Goal: Find specific page/section: Find specific page/section

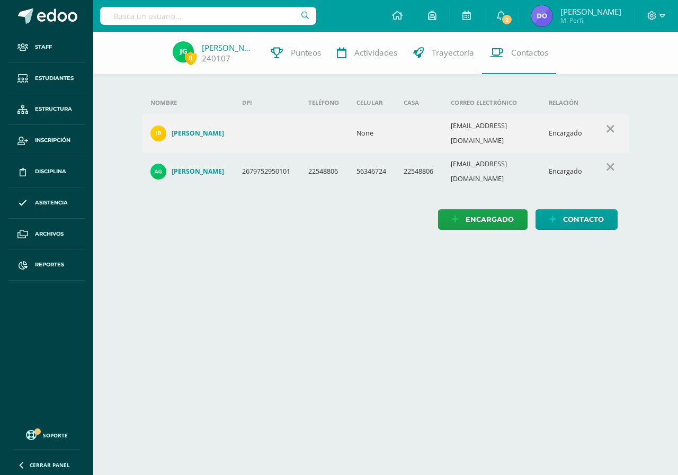
click at [112, 12] on input "text" at bounding box center [208, 16] width 216 height 18
type input "aitana"
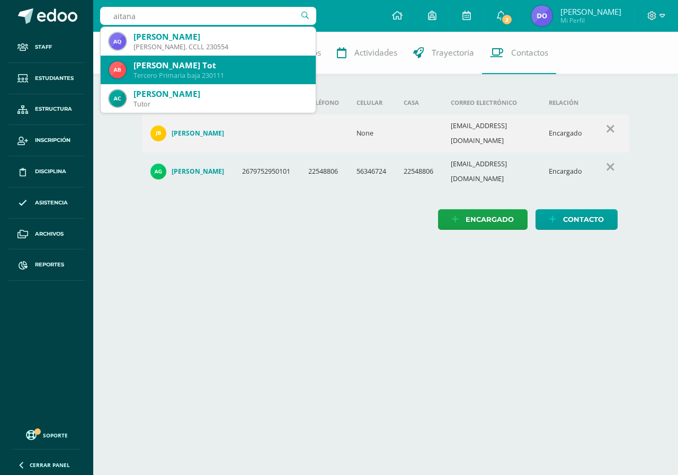
click at [160, 66] on div "Aitana Bernardina Bámaca Tot" at bounding box center [221, 65] width 174 height 11
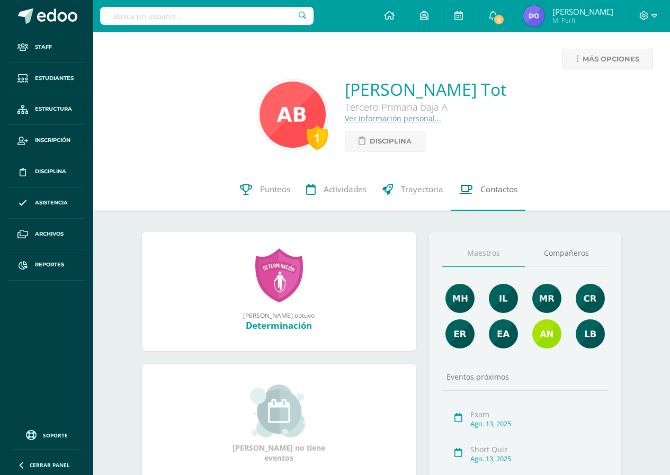
click at [488, 187] on span "Contactos" at bounding box center [499, 189] width 37 height 11
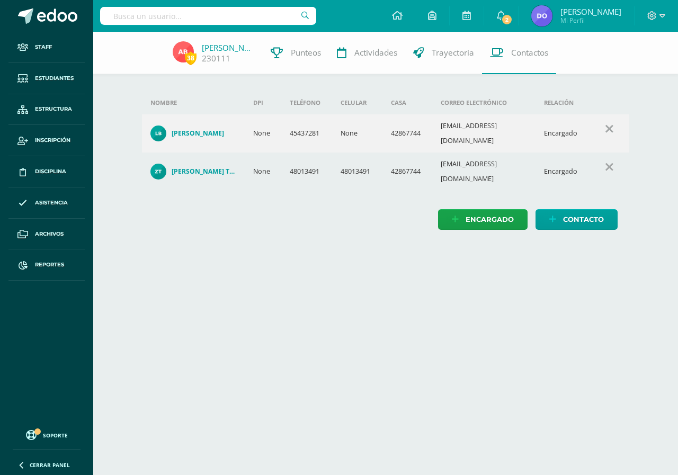
click at [108, 10] on input "text" at bounding box center [208, 16] width 216 height 18
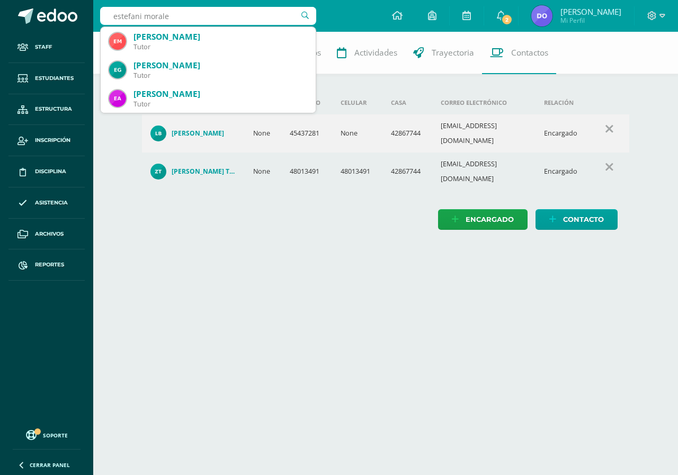
type input "estefani morales"
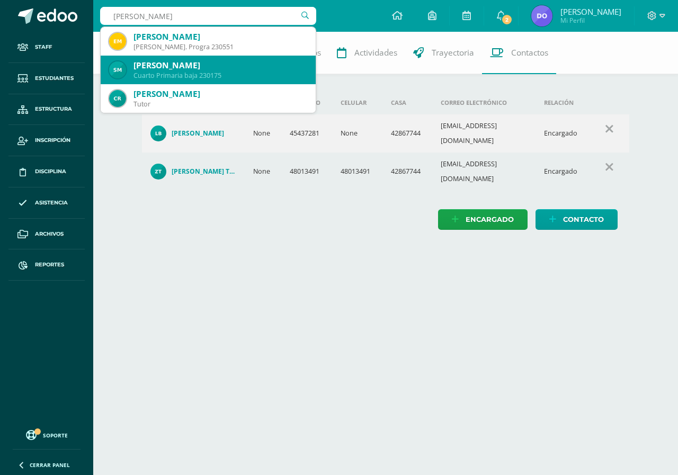
click at [184, 67] on div "Stefany Valentina Morales Romero" at bounding box center [221, 65] width 174 height 11
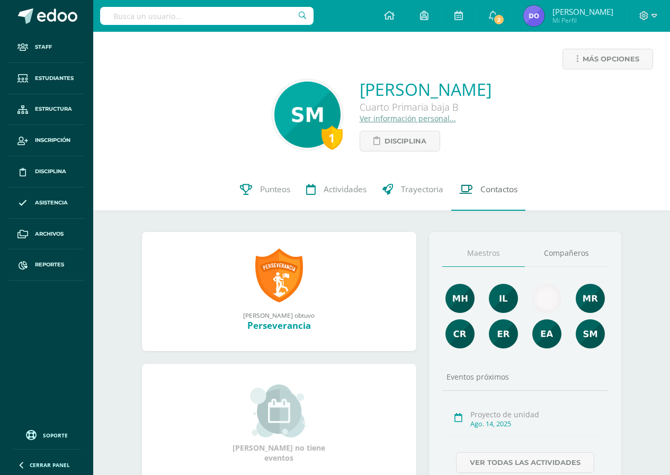
click at [503, 190] on span "Contactos" at bounding box center [499, 189] width 37 height 11
click at [360, 118] on link "Ver información personal..." at bounding box center [408, 118] width 96 height 10
click at [500, 187] on span "Contactos" at bounding box center [499, 189] width 37 height 11
